Goal: Use online tool/utility: Utilize a website feature to perform a specific function

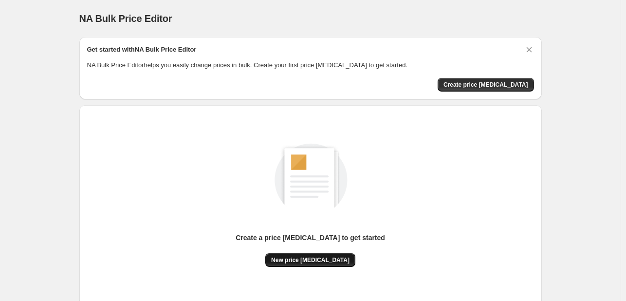
click at [325, 260] on span "New price [MEDICAL_DATA]" at bounding box center [310, 260] width 78 height 8
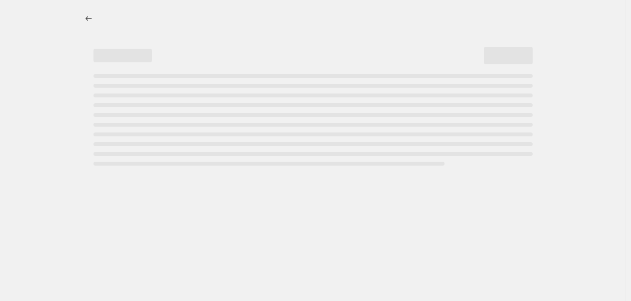
select select "percentage"
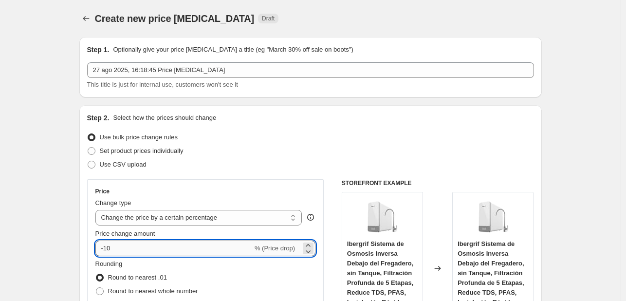
click at [196, 249] on input "-10" at bounding box center [173, 249] width 157 height 16
type input "-1"
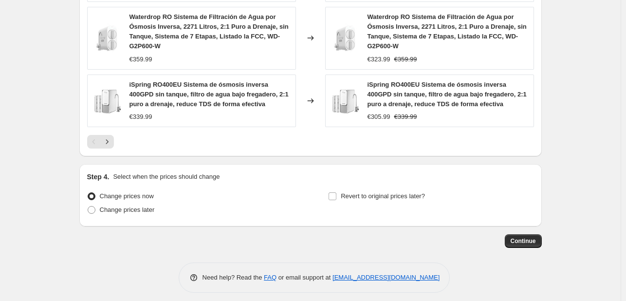
scroll to position [766, 0]
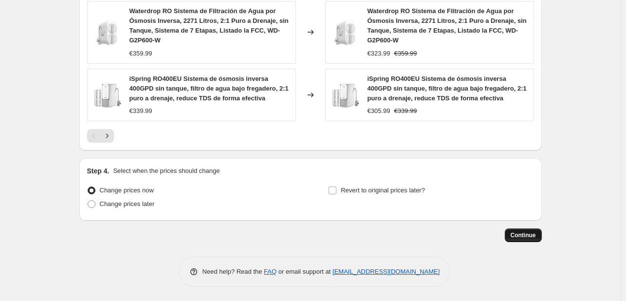
type input "-35"
click at [530, 238] on span "Continue" at bounding box center [523, 235] width 25 height 8
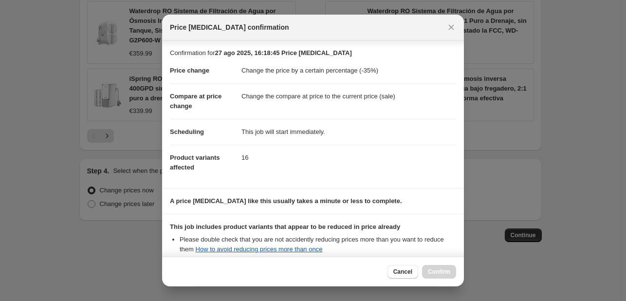
scroll to position [108, 0]
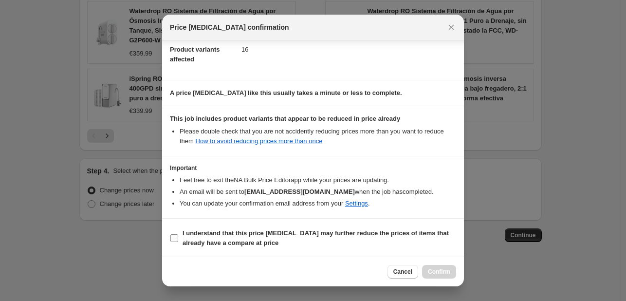
click at [204, 233] on b "I understand that this price [MEDICAL_DATA] may further reduce the prices of it…" at bounding box center [316, 237] width 266 height 17
click at [178, 234] on input "I understand that this price [MEDICAL_DATA] may further reduce the prices of it…" at bounding box center [174, 238] width 8 height 8
checkbox input "true"
click at [429, 276] on button "Confirm" at bounding box center [439, 272] width 34 height 14
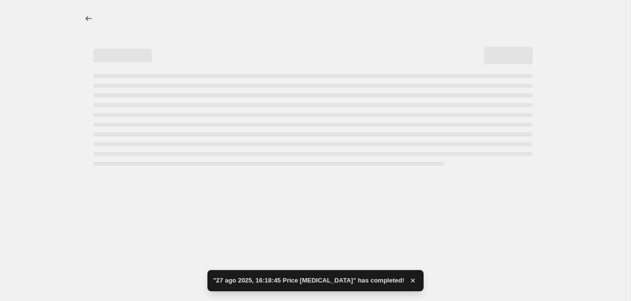
select select "percentage"
